Goal: Use online tool/utility: Utilize a website feature to perform a specific function

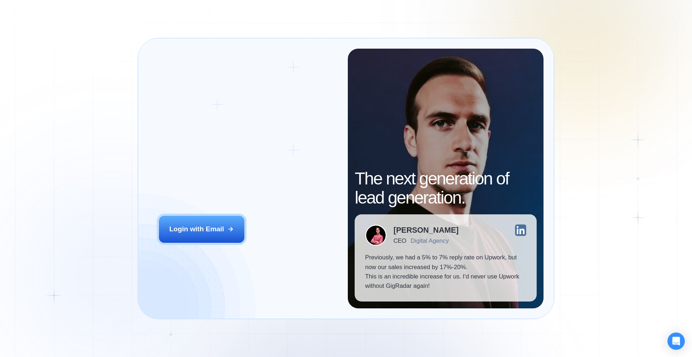
click at [218, 202] on div "Login ‍ Welcome to GigRadar. AI Business Manager for Agencies Login with Email" at bounding box center [248, 179] width 199 height 260
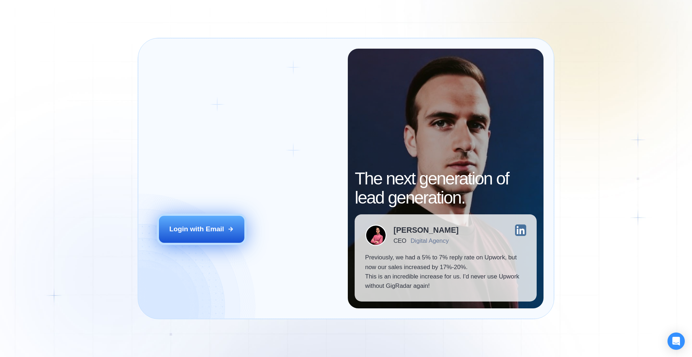
click at [210, 225] on div "Login with Email" at bounding box center [196, 229] width 55 height 9
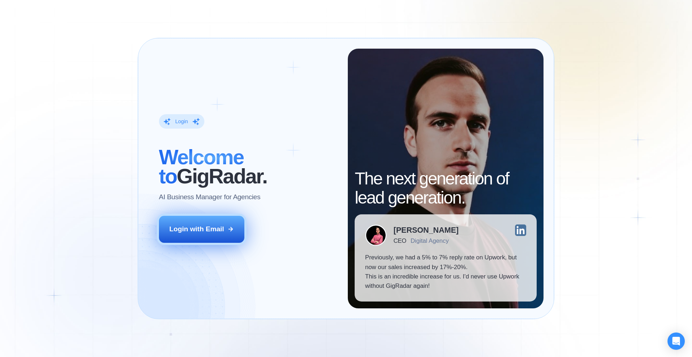
click at [216, 227] on div "Login with Email" at bounding box center [196, 229] width 55 height 9
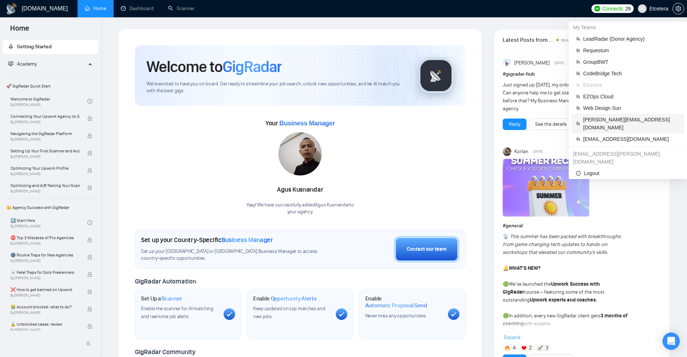
click at [608, 120] on span "[PERSON_NAME][EMAIL_ADDRESS][DOMAIN_NAME]" at bounding box center [631, 124] width 97 height 16
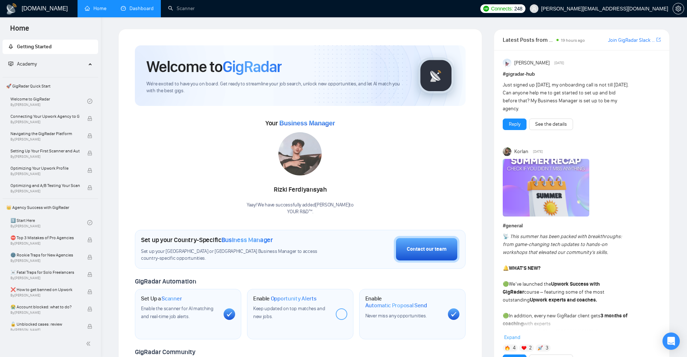
click at [142, 8] on link "Dashboard" at bounding box center [137, 8] width 33 height 6
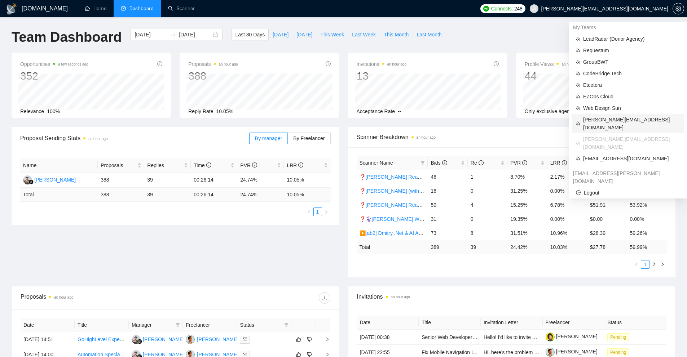
click at [625, 120] on span "[PERSON_NAME][EMAIL_ADDRESS][DOMAIN_NAME]" at bounding box center [631, 124] width 97 height 16
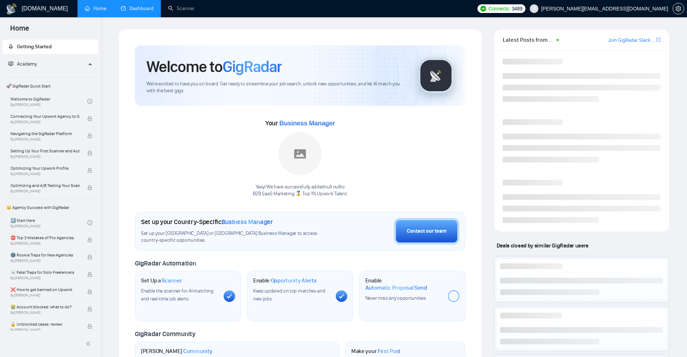
click at [136, 12] on link "Dashboard" at bounding box center [137, 8] width 33 height 6
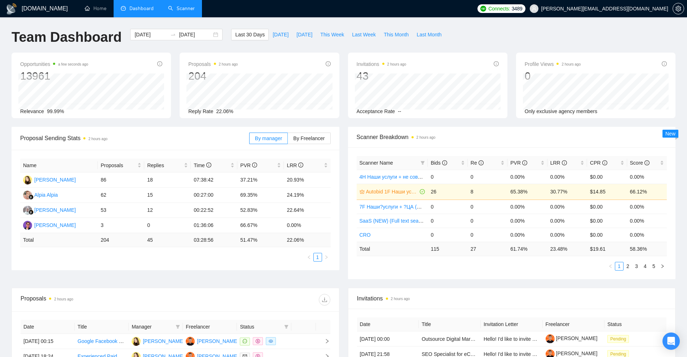
click at [185, 11] on link "Scanner" at bounding box center [181, 8] width 27 height 6
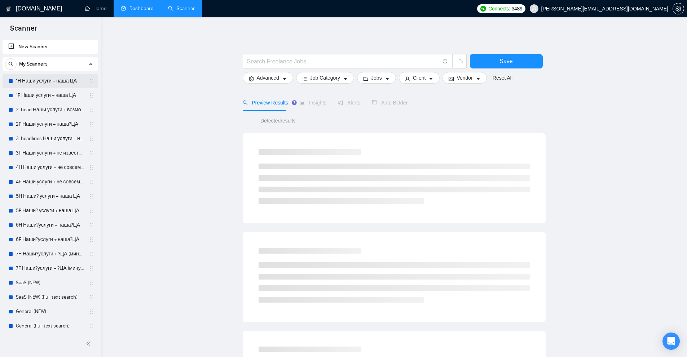
click at [54, 81] on link "1H Наши услуги + наша ЦА" at bounding box center [50, 81] width 68 height 14
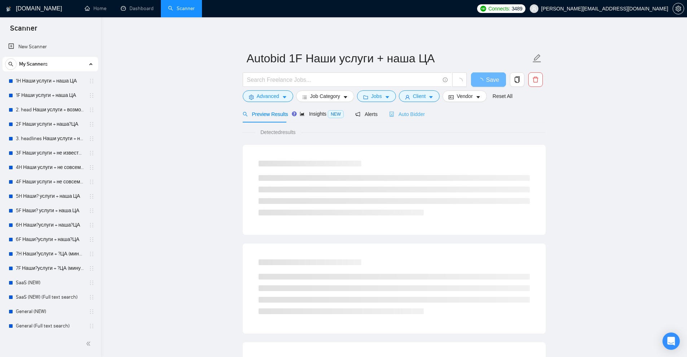
click at [413, 118] on div "Auto Bidder" at bounding box center [407, 114] width 36 height 17
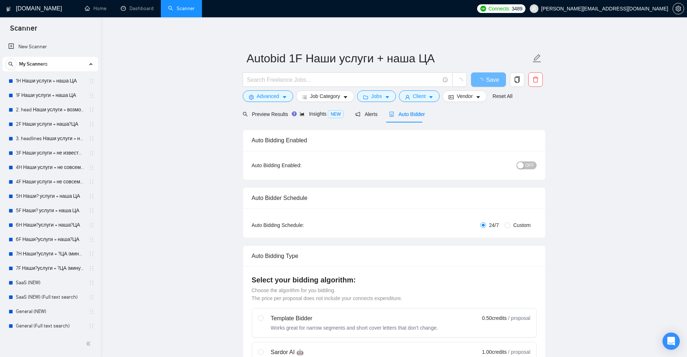
radio input "false"
radio input "true"
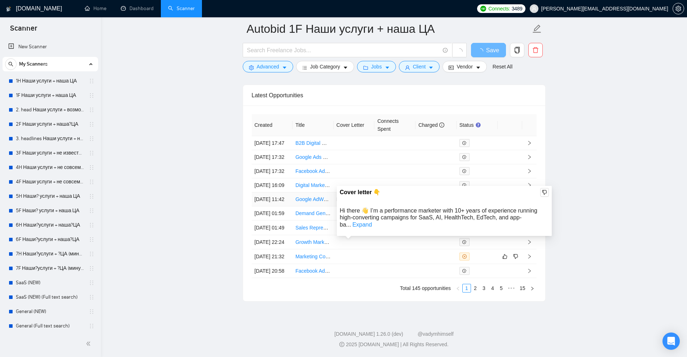
scroll to position [1895, 0]
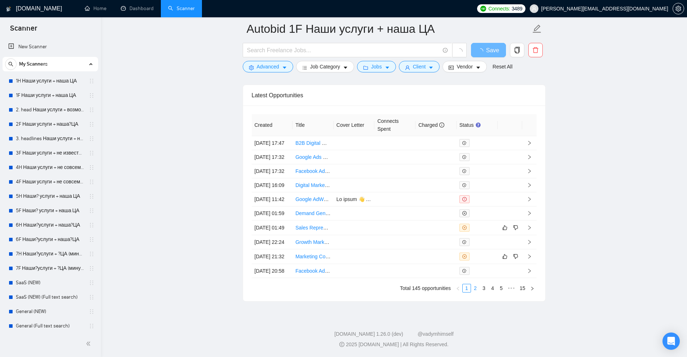
click at [474, 285] on link "2" at bounding box center [475, 288] width 8 height 8
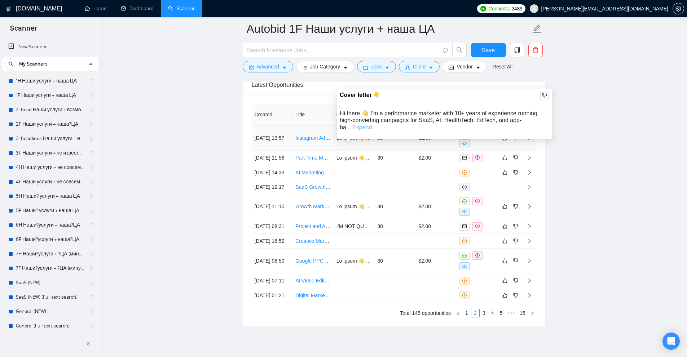
click at [372, 124] on link "Expand" at bounding box center [361, 127] width 19 height 6
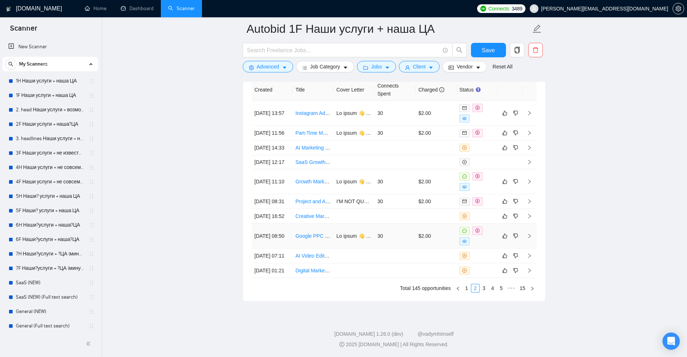
scroll to position [1970, 0]
click at [486, 289] on link "3" at bounding box center [484, 288] width 8 height 8
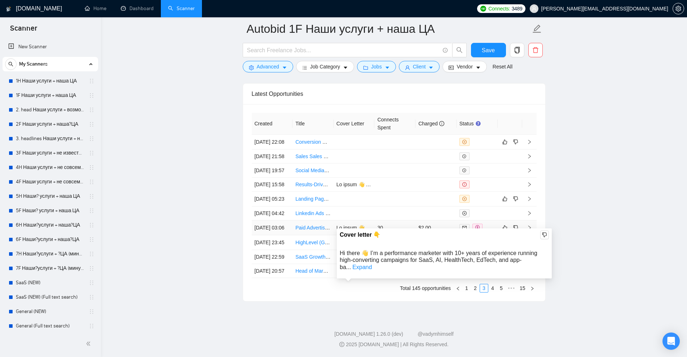
scroll to position [1962, 0]
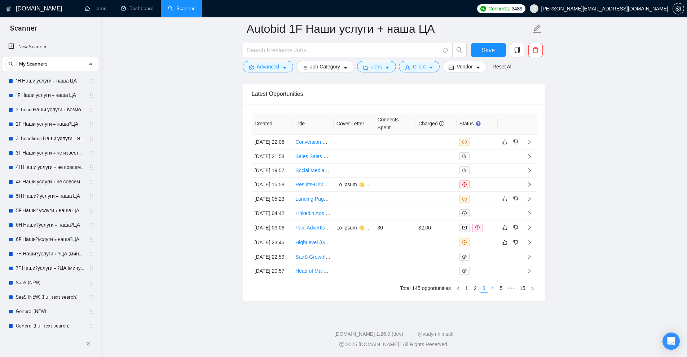
click at [495, 291] on link "4" at bounding box center [492, 288] width 8 height 8
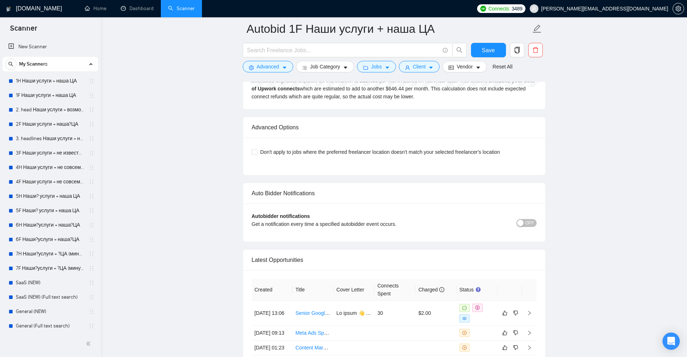
scroll to position [1710, 0]
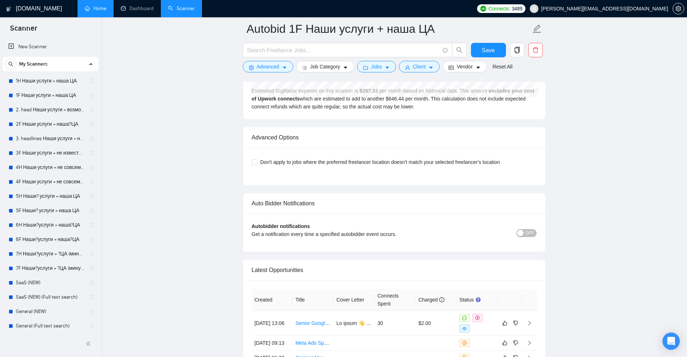
click at [100, 8] on link "Home" at bounding box center [96, 8] width 22 height 6
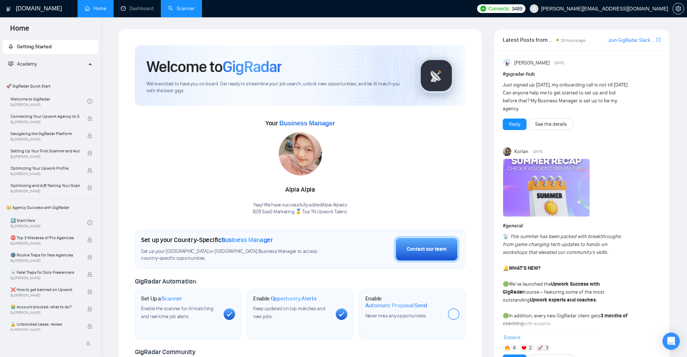
click at [169, 9] on link "Scanner" at bounding box center [181, 8] width 27 height 6
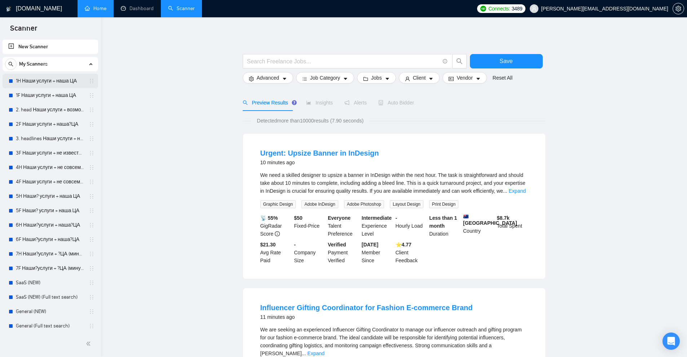
drag, startPoint x: 56, startPoint y: 94, endPoint x: 70, endPoint y: 87, distance: 16.3
click at [56, 94] on link "1F Наши услуги + наша ЦА" at bounding box center [50, 95] width 68 height 14
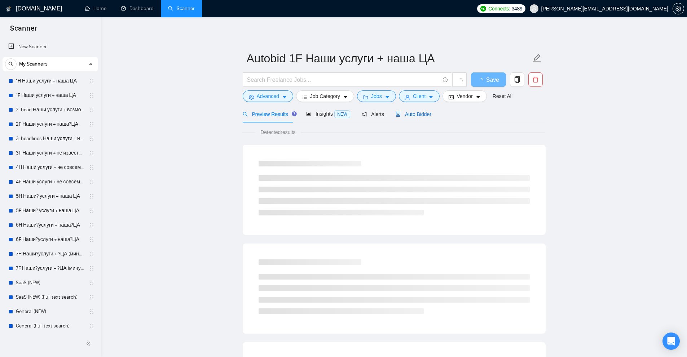
click at [414, 113] on span "Auto Bidder" at bounding box center [413, 114] width 36 height 6
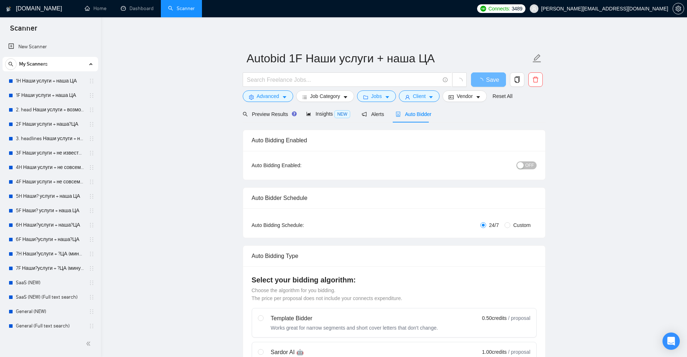
radio input "false"
radio input "true"
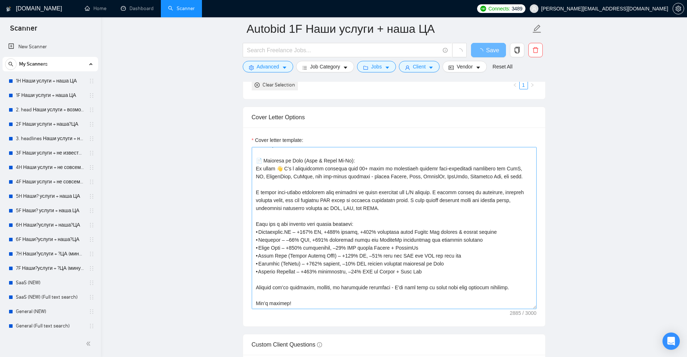
scroll to position [182, 0]
click at [591, 221] on main "Autobid 1F Наши услуги + наша ЦА Save Advanced Job Category Jobs Client Vendor …" at bounding box center [393, 209] width 563 height 2091
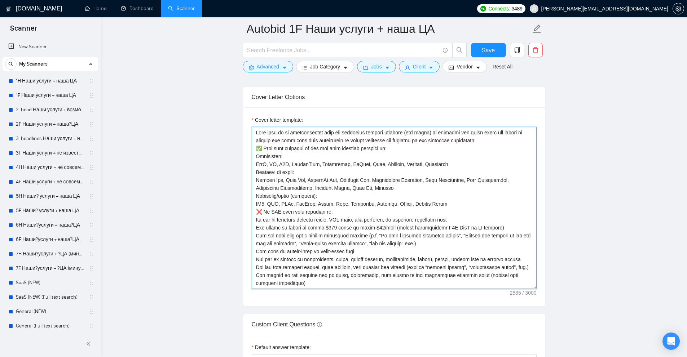
scroll to position [865, 0]
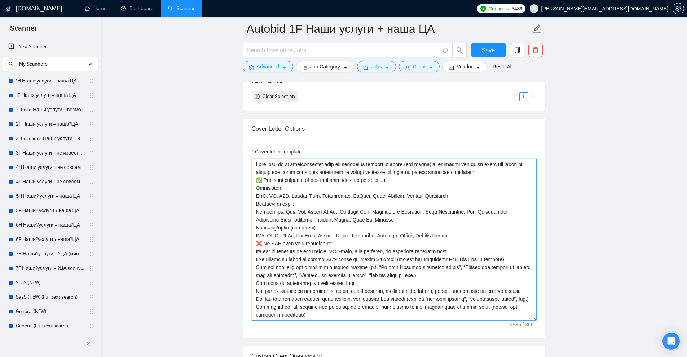
click at [342, 209] on textarea "Cover letter template:" at bounding box center [394, 240] width 285 height 162
drag, startPoint x: 260, startPoint y: 244, endPoint x: 320, endPoint y: 244, distance: 60.2
click at [320, 244] on textarea "Cover letter template:" at bounding box center [394, 240] width 285 height 162
click at [623, 236] on main "Autobid 1F Наши услуги + наша ЦА Save Advanced Job Category Jobs Client Vendor …" at bounding box center [393, 243] width 563 height 2158
